Goal: Information Seeking & Learning: Find specific fact

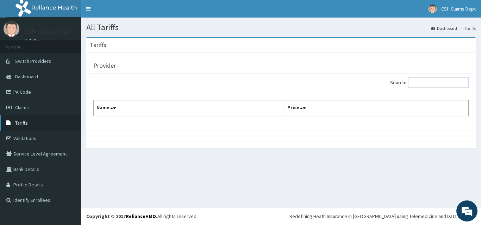
click at [27, 125] on span "Tariffs" at bounding box center [21, 123] width 13 height 6
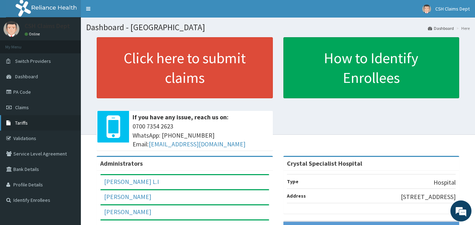
click at [20, 123] on span "Tariffs" at bounding box center [21, 123] width 13 height 6
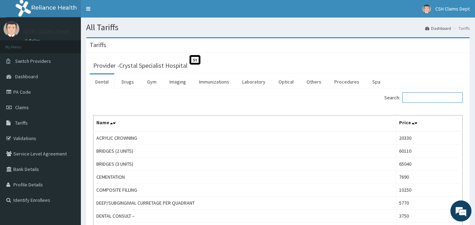
click at [418, 98] on input "Search:" at bounding box center [432, 98] width 61 height 11
click at [134, 81] on link "Drugs" at bounding box center [128, 82] width 24 height 15
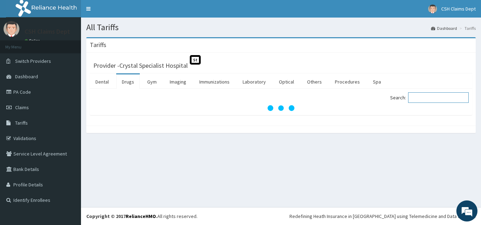
click at [422, 95] on input "Search:" at bounding box center [438, 98] width 61 height 11
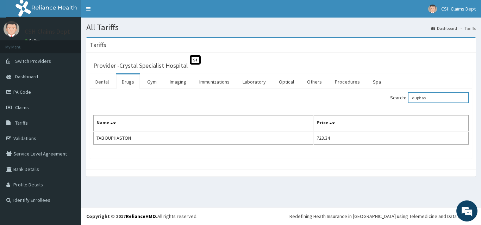
click at [436, 98] on input "duphas" at bounding box center [438, 98] width 61 height 11
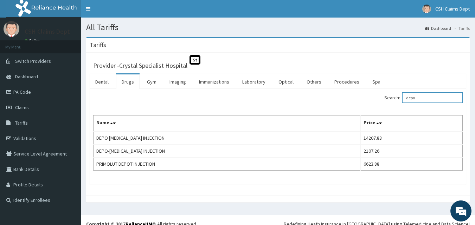
drag, startPoint x: 428, startPoint y: 98, endPoint x: 396, endPoint y: 96, distance: 32.8
click at [396, 96] on label "Search: depo" at bounding box center [423, 98] width 78 height 11
type input "primo"
click at [249, 81] on link "Laboratory" at bounding box center [254, 82] width 34 height 15
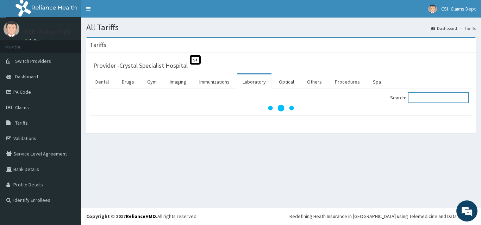
click at [427, 95] on input "Search:" at bounding box center [438, 98] width 61 height 11
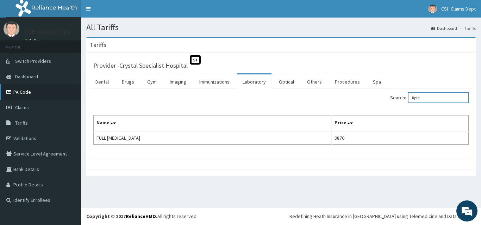
type input "lipid"
click at [18, 91] on link "PA Code" at bounding box center [40, 91] width 81 height 15
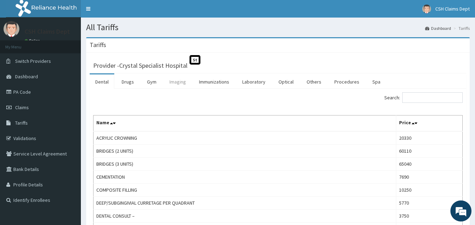
click at [176, 81] on link "Imaging" at bounding box center [178, 82] width 28 height 15
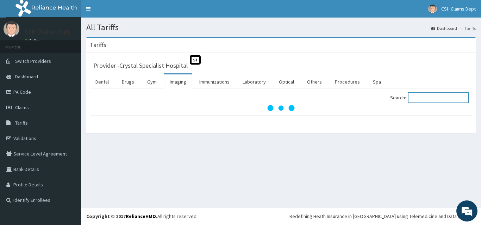
click at [441, 97] on input "Search:" at bounding box center [438, 98] width 61 height 11
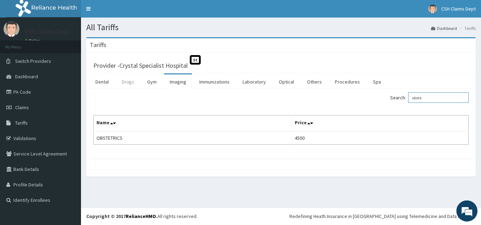
type input "obste"
drag, startPoint x: 132, startPoint y: 80, endPoint x: 153, endPoint y: 78, distance: 21.9
click at [131, 80] on link "Drugs" at bounding box center [128, 82] width 24 height 15
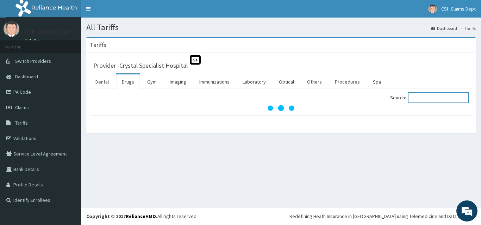
click at [424, 97] on input "Search:" at bounding box center [438, 98] width 61 height 11
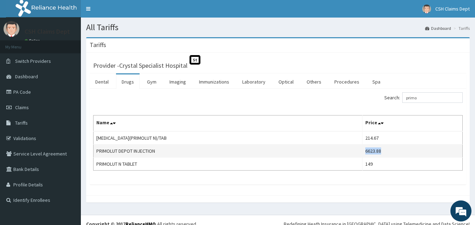
drag, startPoint x: 392, startPoint y: 151, endPoint x: 373, endPoint y: 152, distance: 19.4
click at [373, 152] on td "6623.88" at bounding box center [412, 151] width 100 height 13
copy td "6623.88"
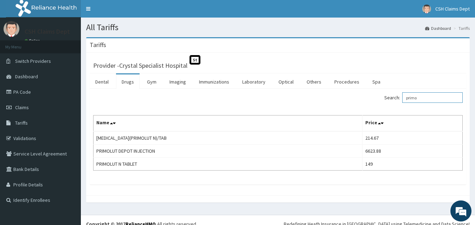
click at [428, 101] on input "primo" at bounding box center [432, 98] width 61 height 11
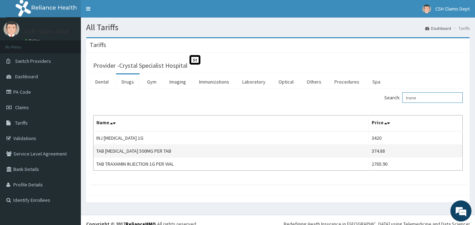
type input "trane"
drag, startPoint x: 393, startPoint y: 153, endPoint x: 374, endPoint y: 153, distance: 18.6
click at [374, 153] on td "374.88" at bounding box center [416, 151] width 94 height 13
copy td "374.88"
